Goal: Task Accomplishment & Management: Manage account settings

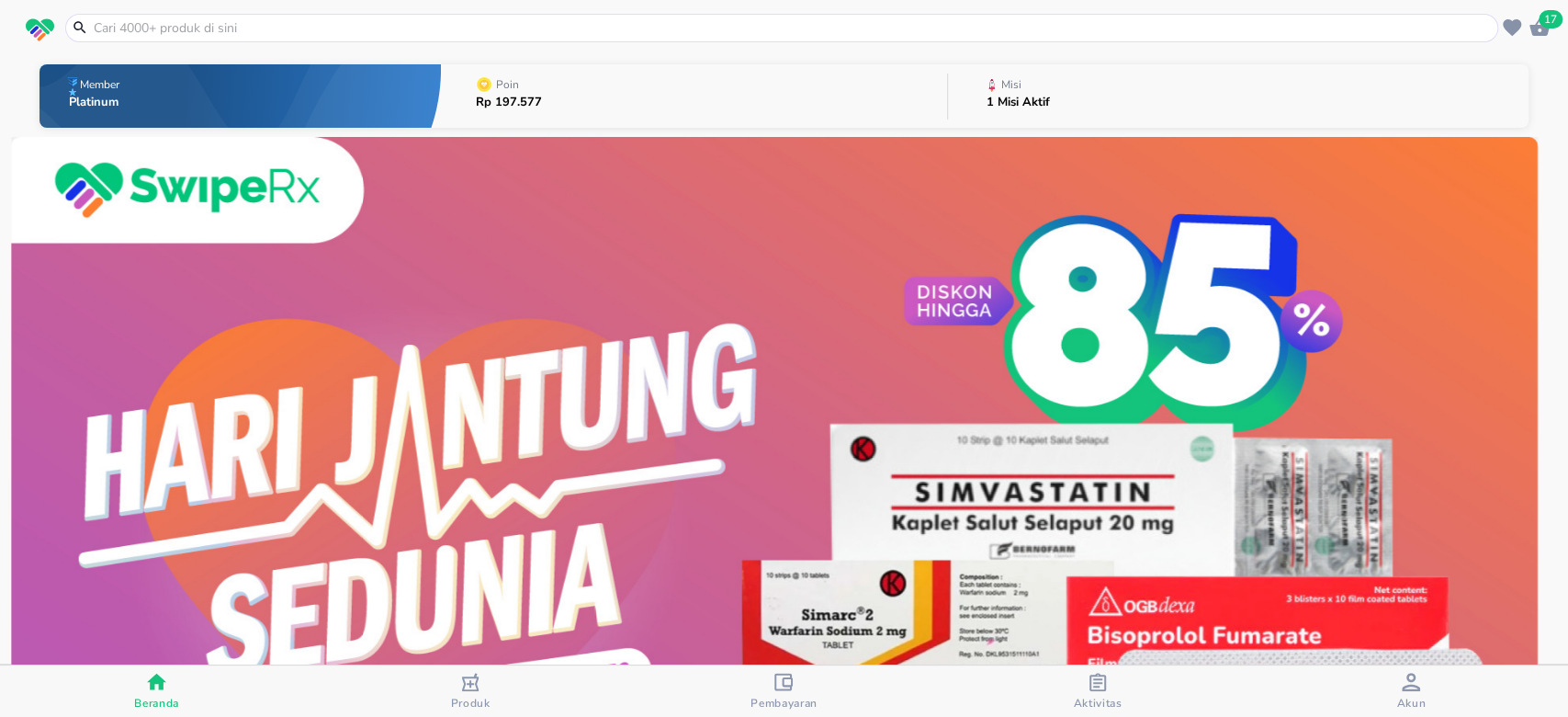
click at [1051, 74] on button "Misi 1 Misi Aktif" at bounding box center [1238, 96] width 580 height 73
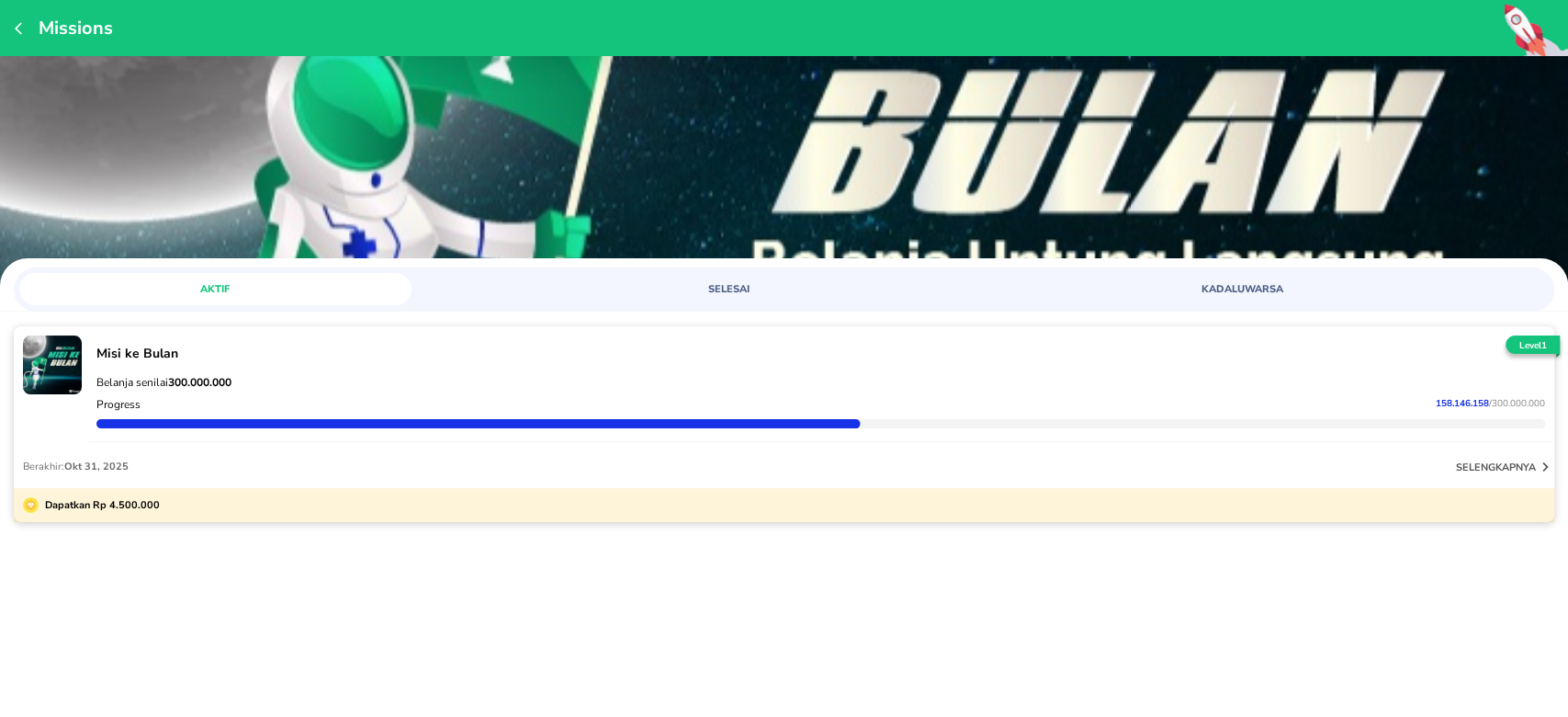
click at [170, 371] on div "Belanja senilai 300.000.000" at bounding box center [820, 382] width 1456 height 22
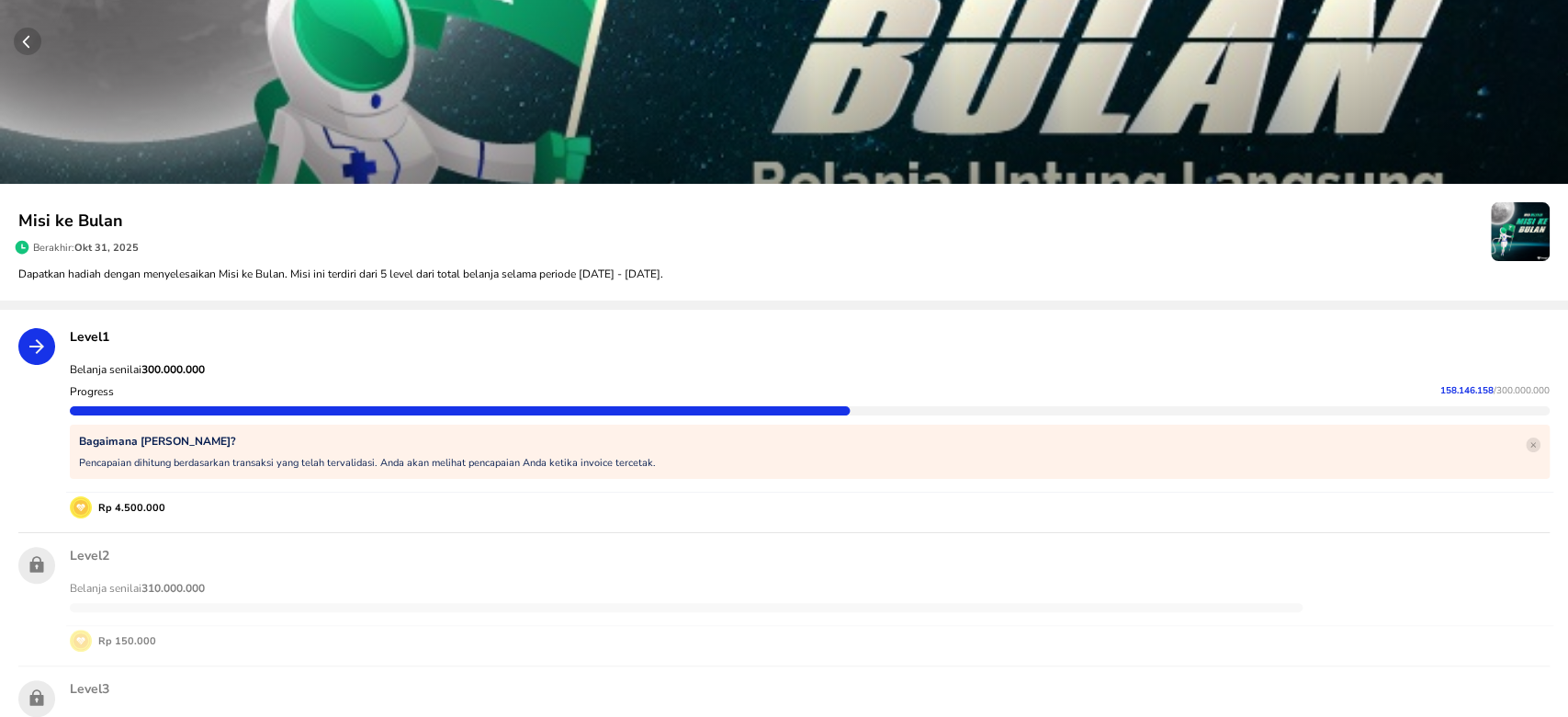
click at [169, 371] on strong "300.000.000" at bounding box center [173, 369] width 63 height 15
copy strong "300.000.000"
click at [1446, 388] on span "158.146.158" at bounding box center [1467, 390] width 53 height 13
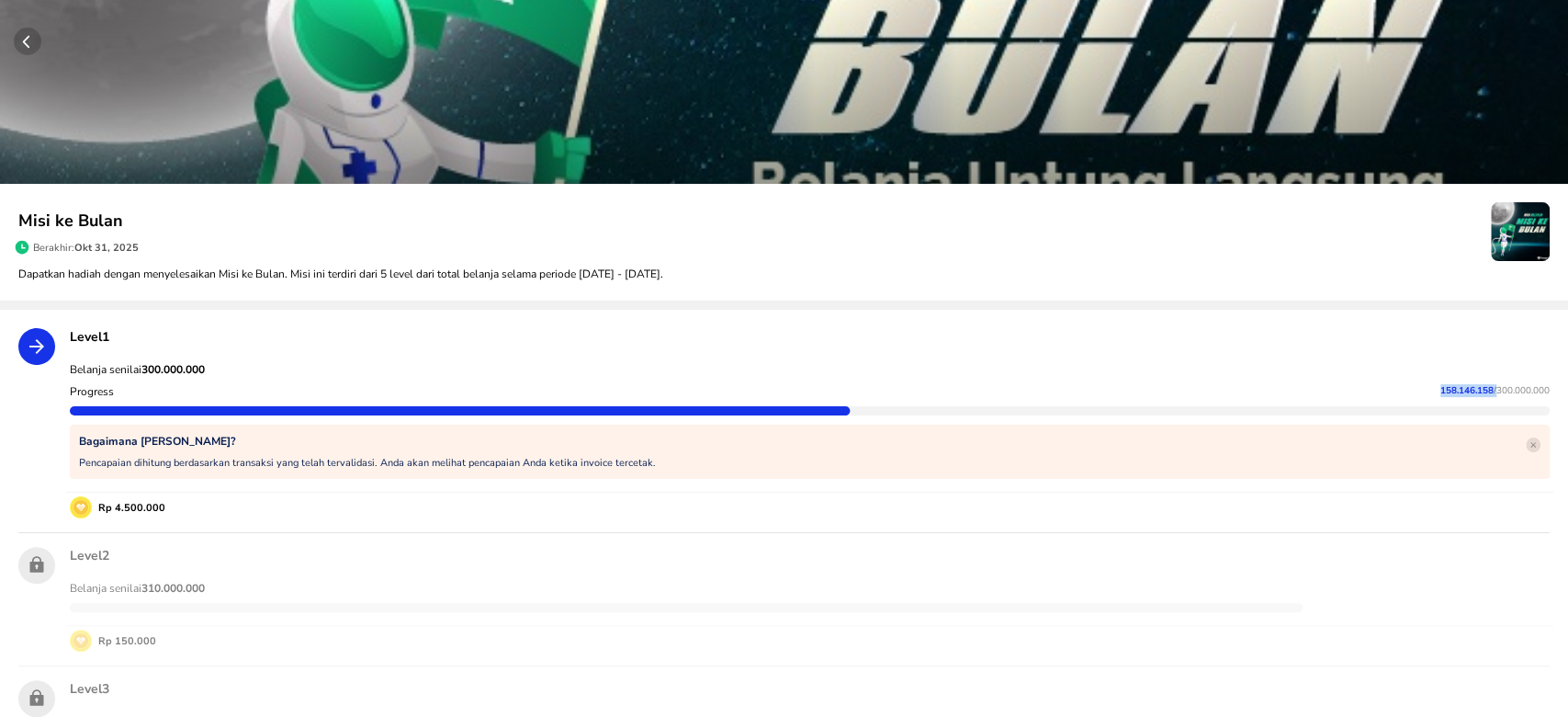
copy p "158.146.158"
